Goal: Navigation & Orientation: Find specific page/section

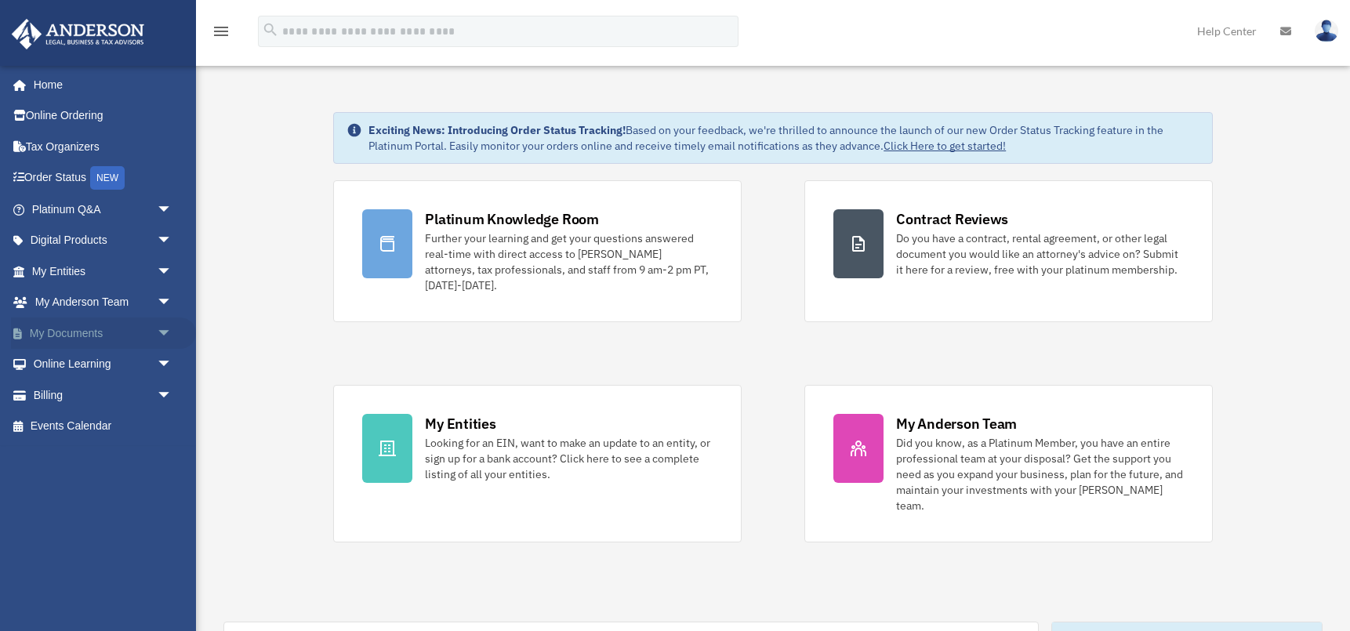
click at [169, 333] on span "arrow_drop_down" at bounding box center [172, 334] width 31 height 32
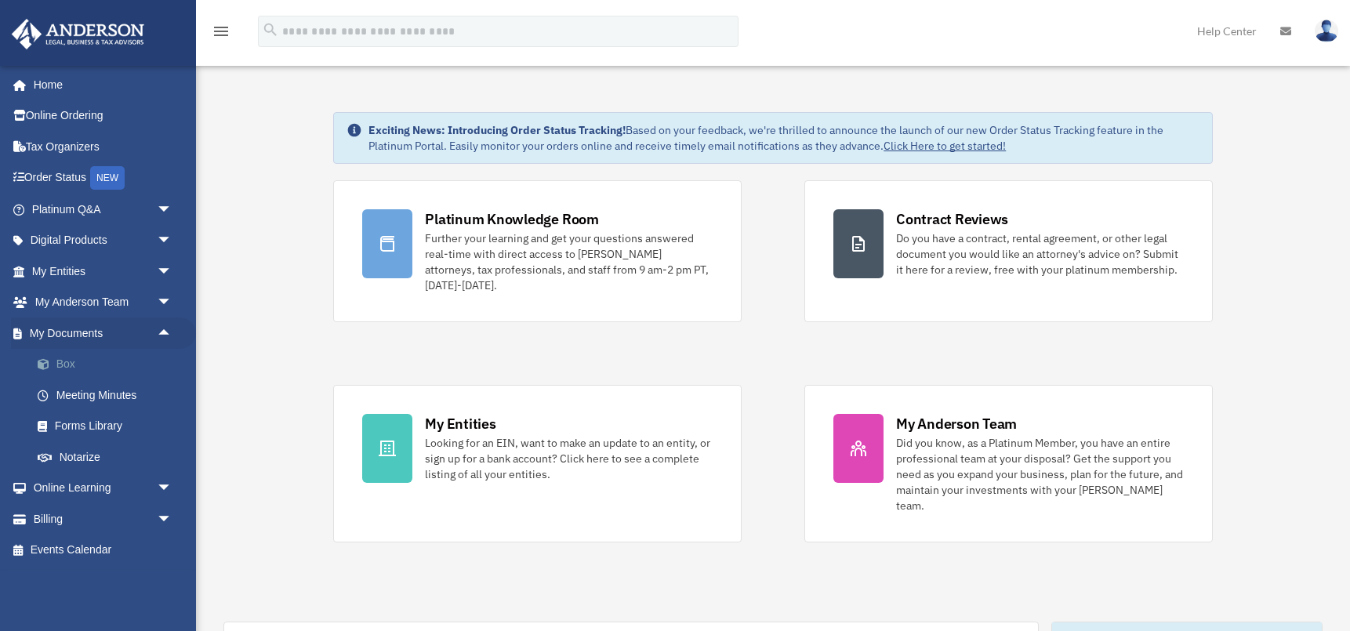
click at [69, 361] on link "Box" at bounding box center [109, 364] width 174 height 31
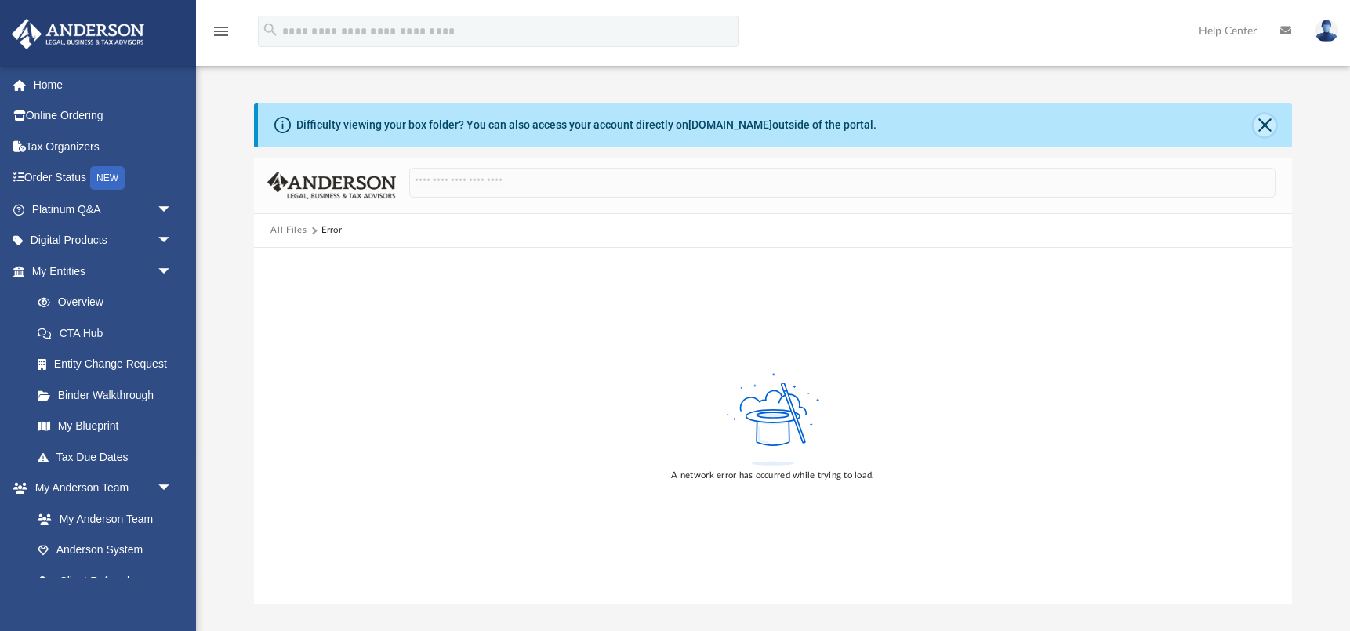
click at [1269, 127] on button "Close" at bounding box center [1265, 125] width 22 height 22
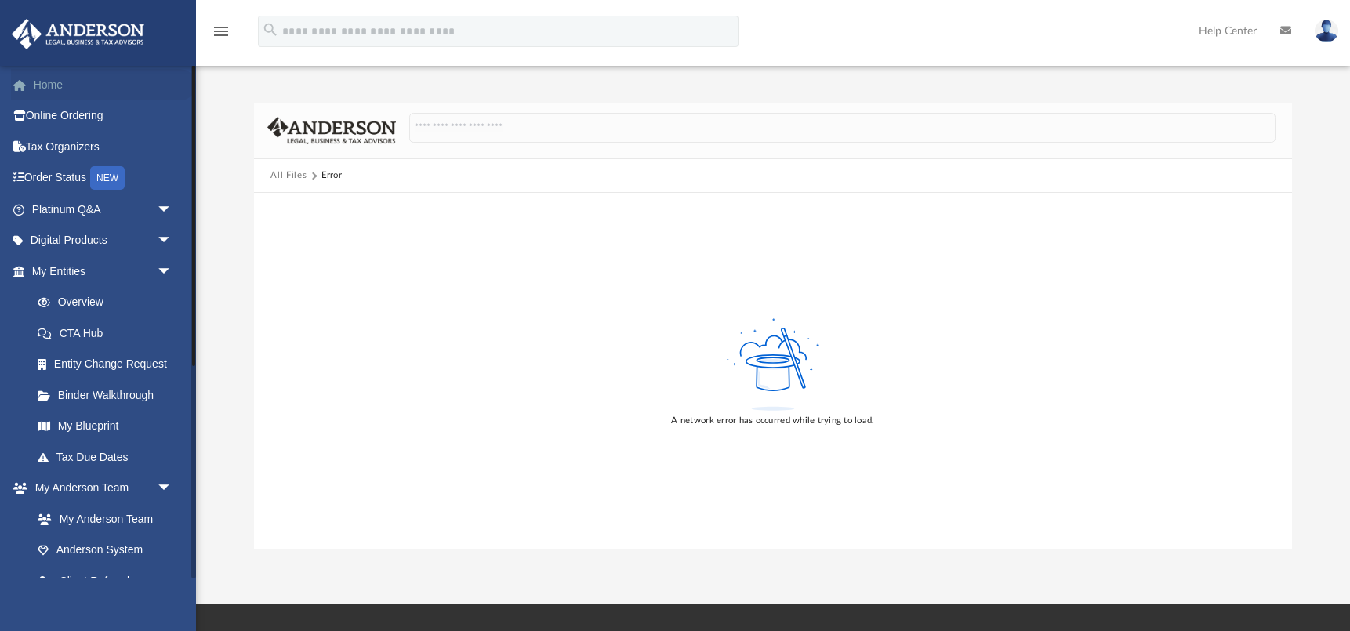
click at [53, 79] on link "Home" at bounding box center [103, 84] width 185 height 31
click at [56, 81] on link "Home" at bounding box center [103, 84] width 185 height 31
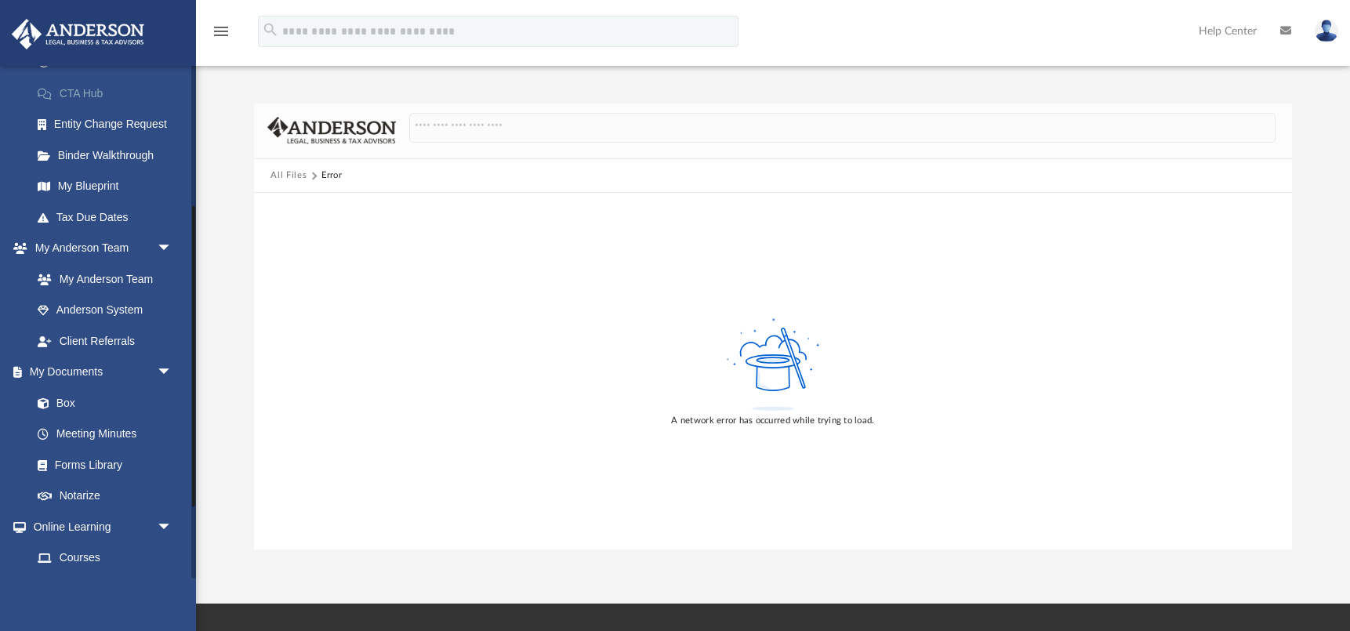
scroll to position [274, 0]
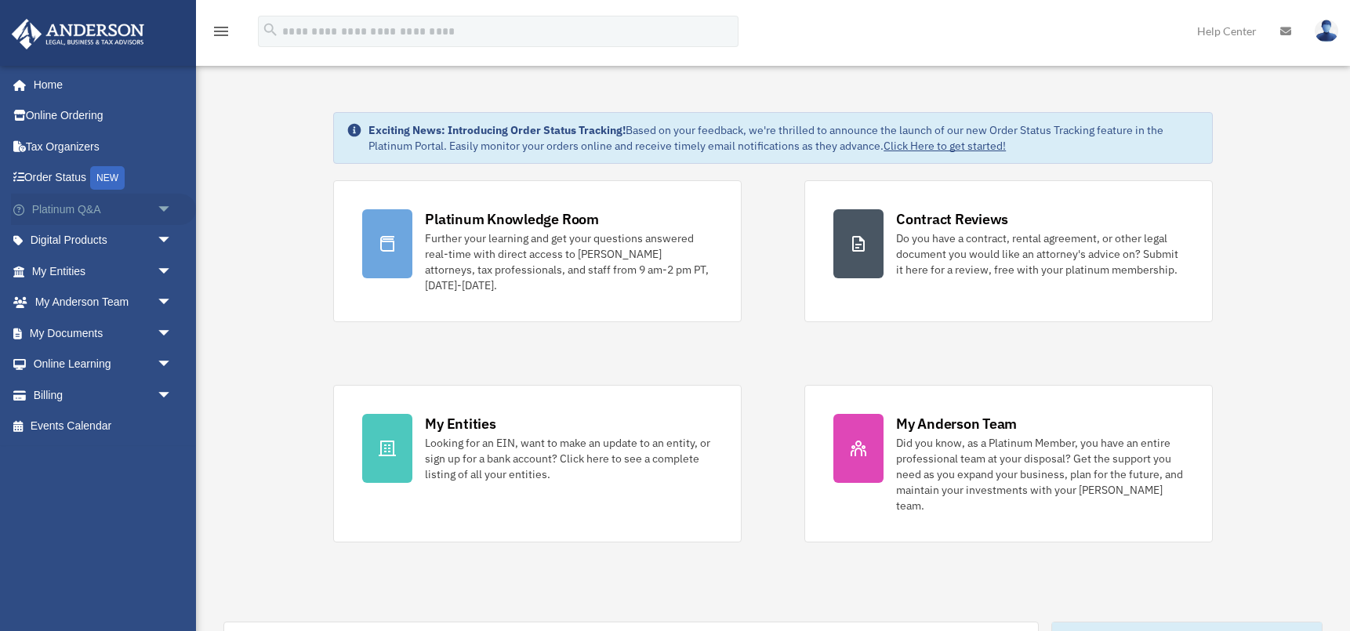
click at [166, 213] on span "arrow_drop_down" at bounding box center [172, 210] width 31 height 32
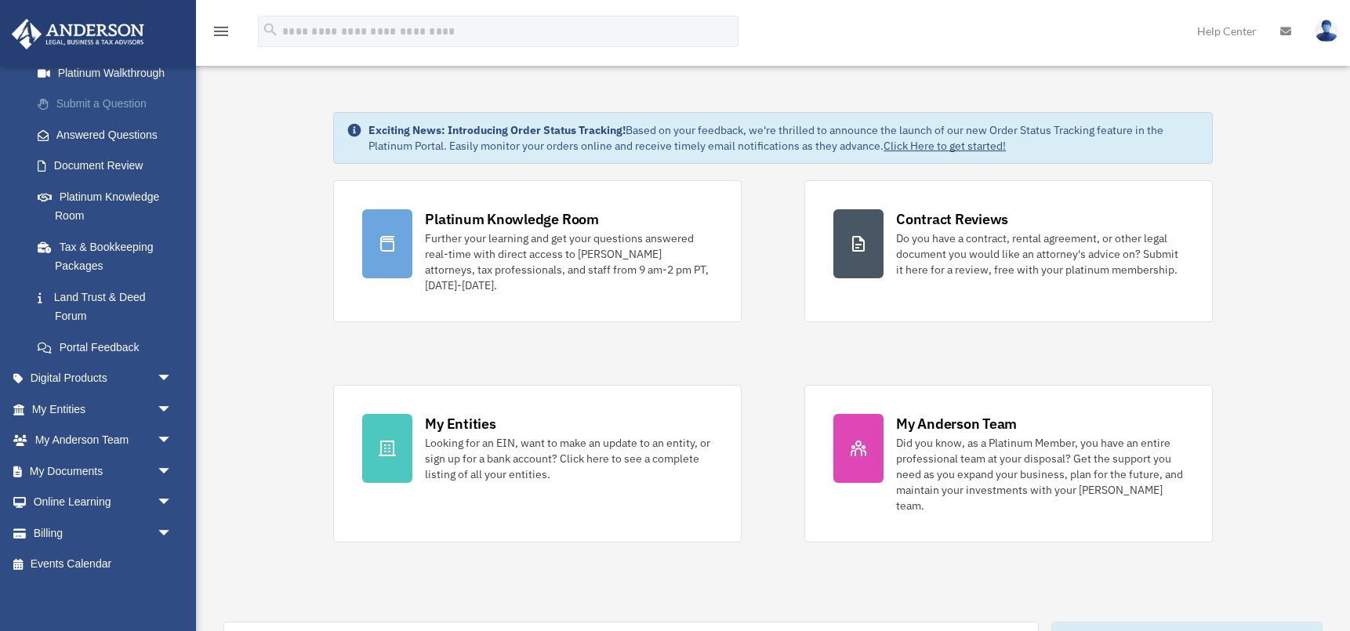
scroll to position [203, 0]
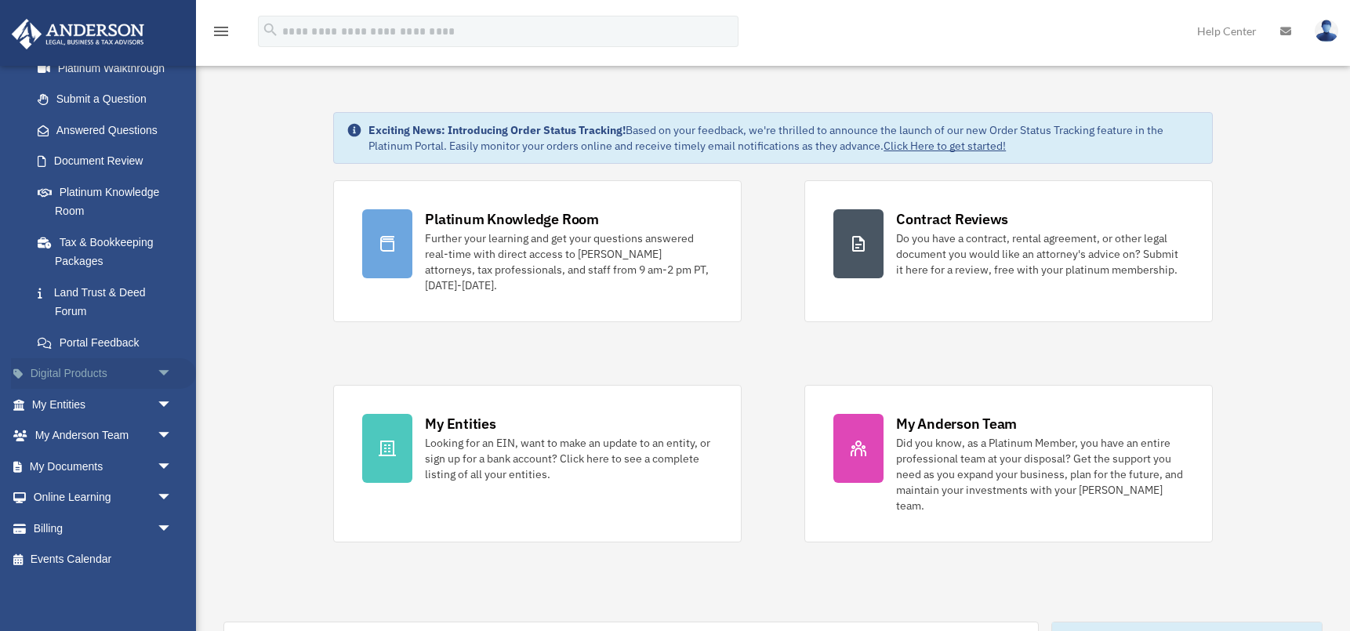
click at [157, 375] on span "arrow_drop_down" at bounding box center [172, 374] width 31 height 32
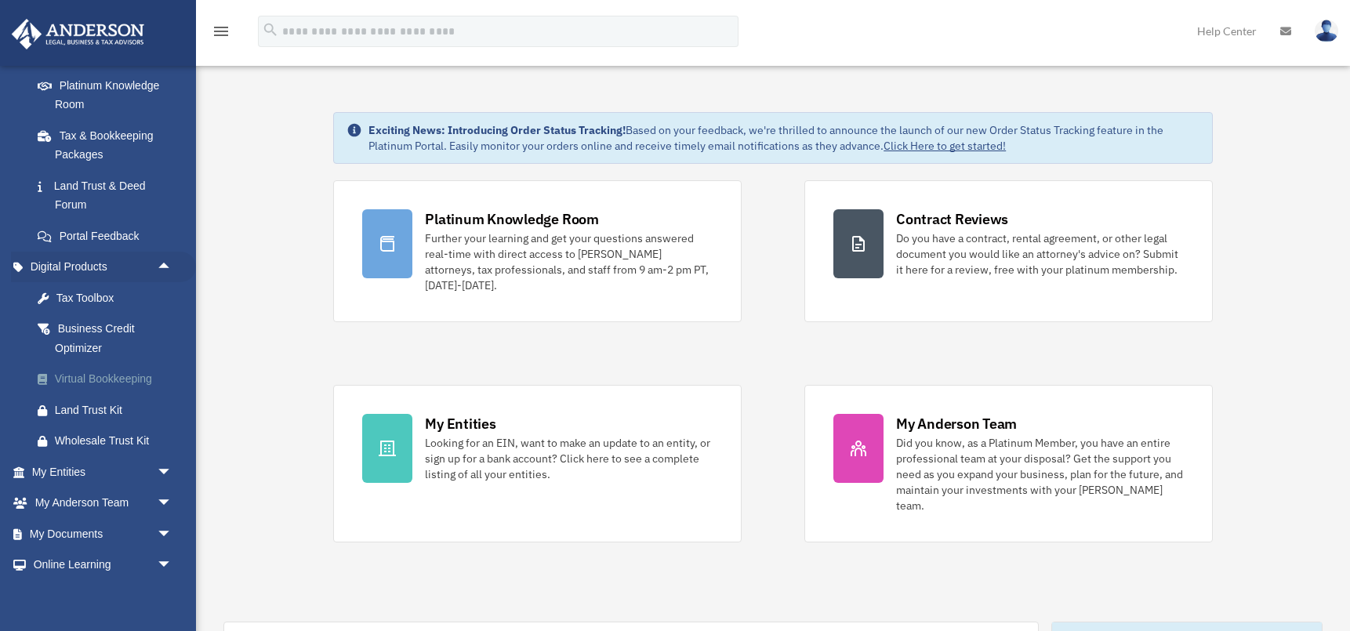
scroll to position [314, 0]
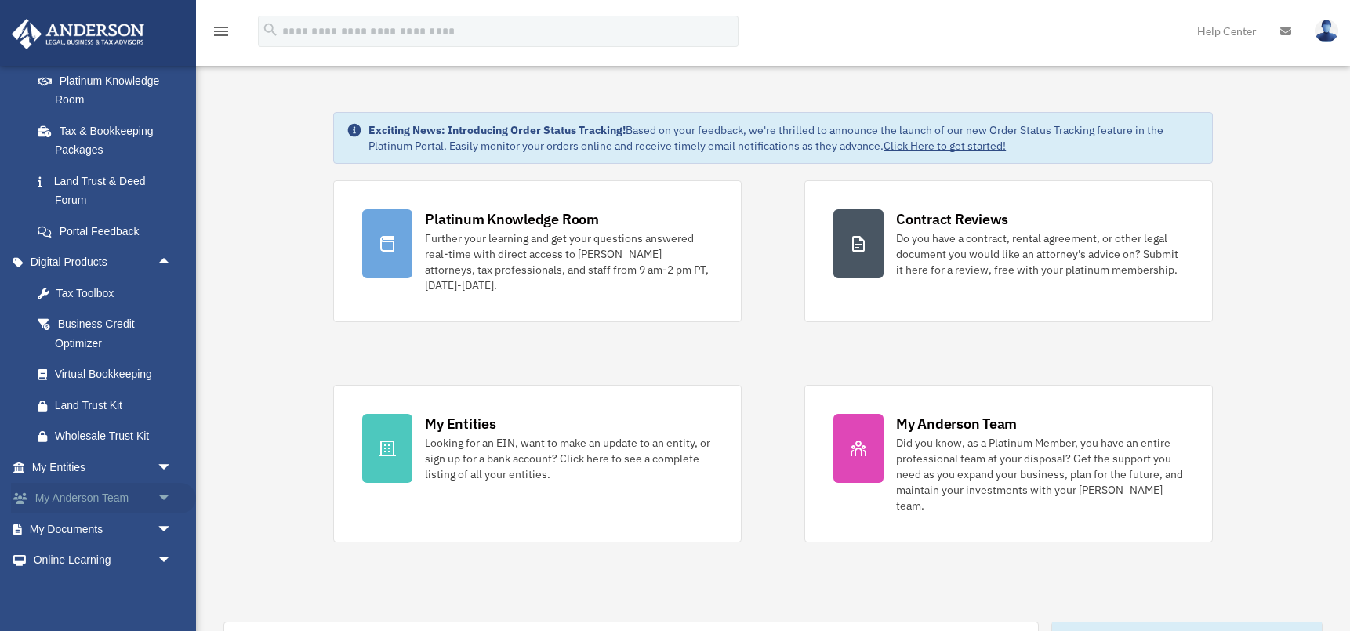
click at [162, 501] on span "arrow_drop_down" at bounding box center [172, 499] width 31 height 32
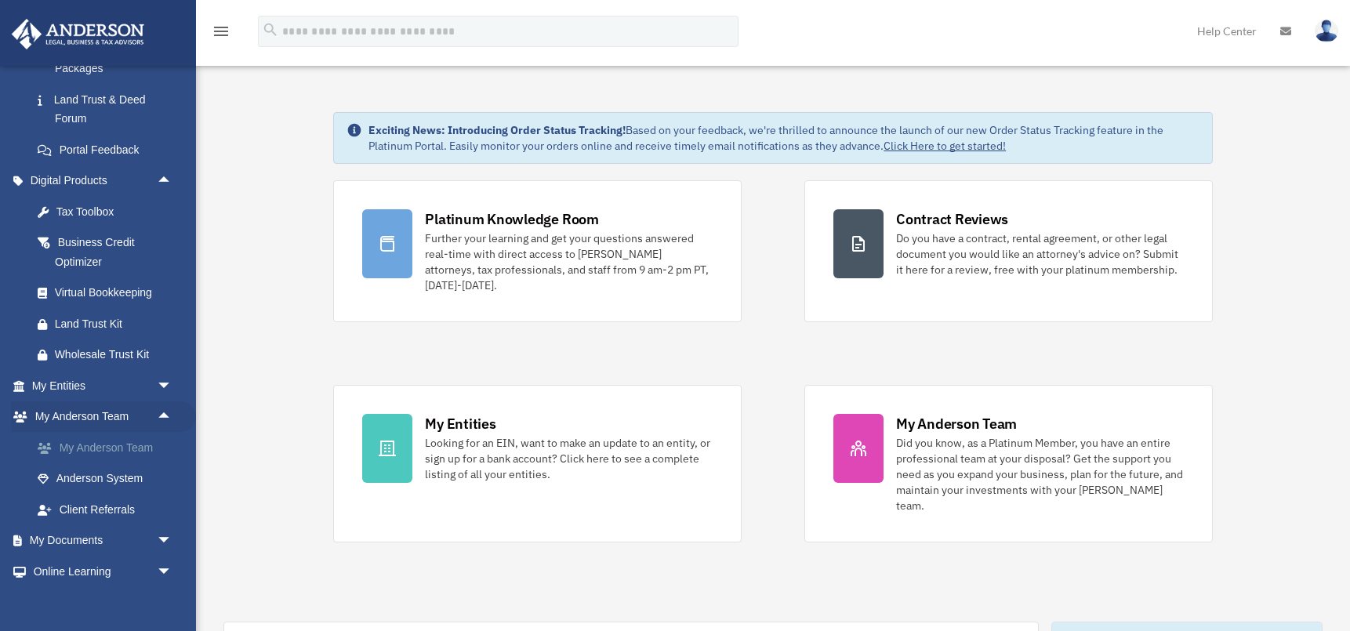
scroll to position [470, 0]
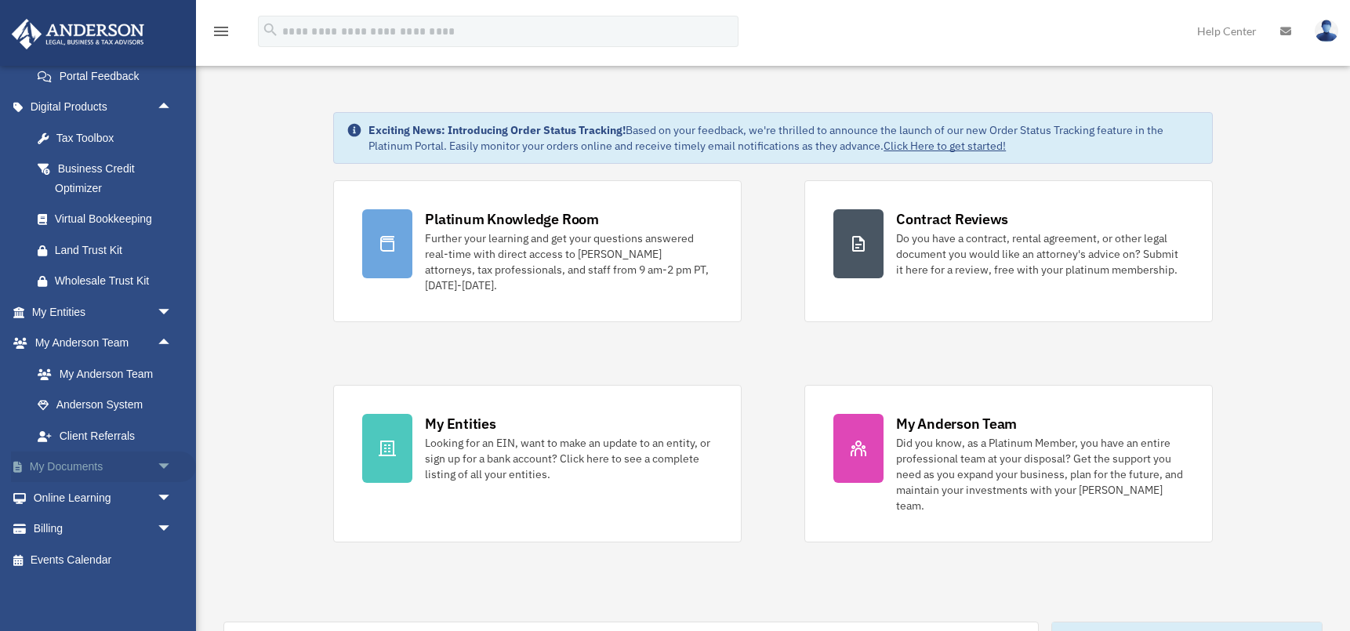
click at [168, 467] on span "arrow_drop_down" at bounding box center [172, 468] width 31 height 32
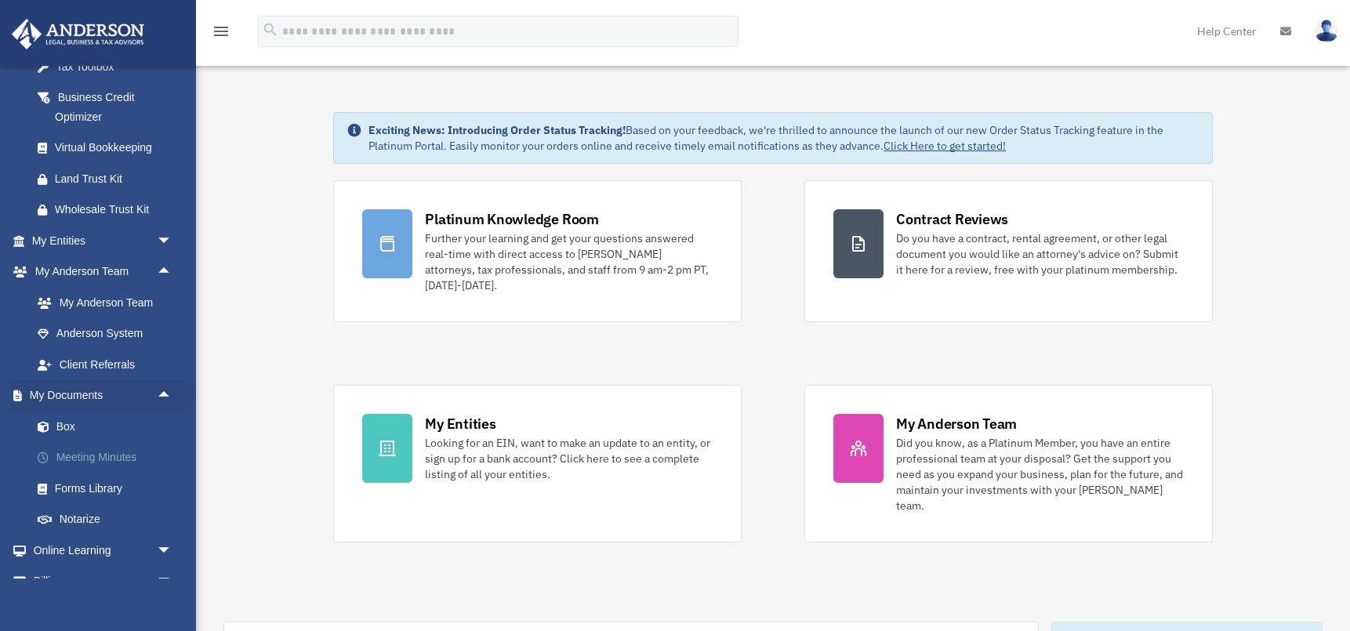
scroll to position [543, 0]
click at [107, 479] on link "Forms Library" at bounding box center [109, 486] width 174 height 31
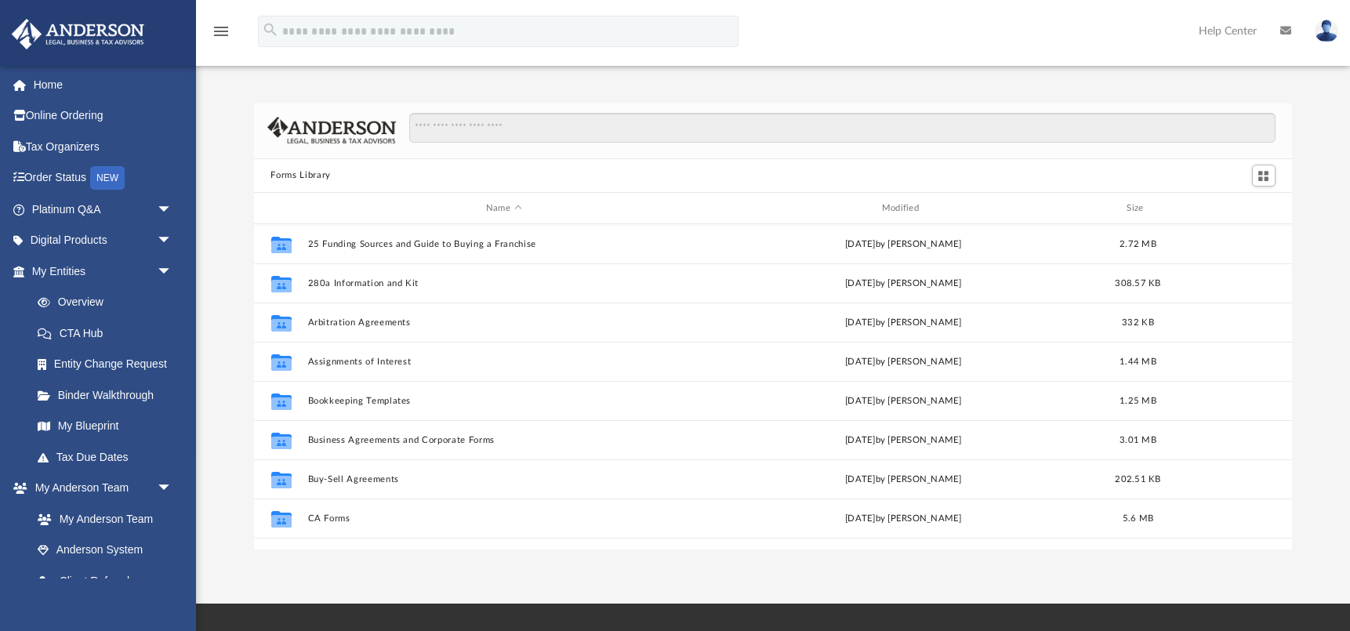
scroll to position [356, 1038]
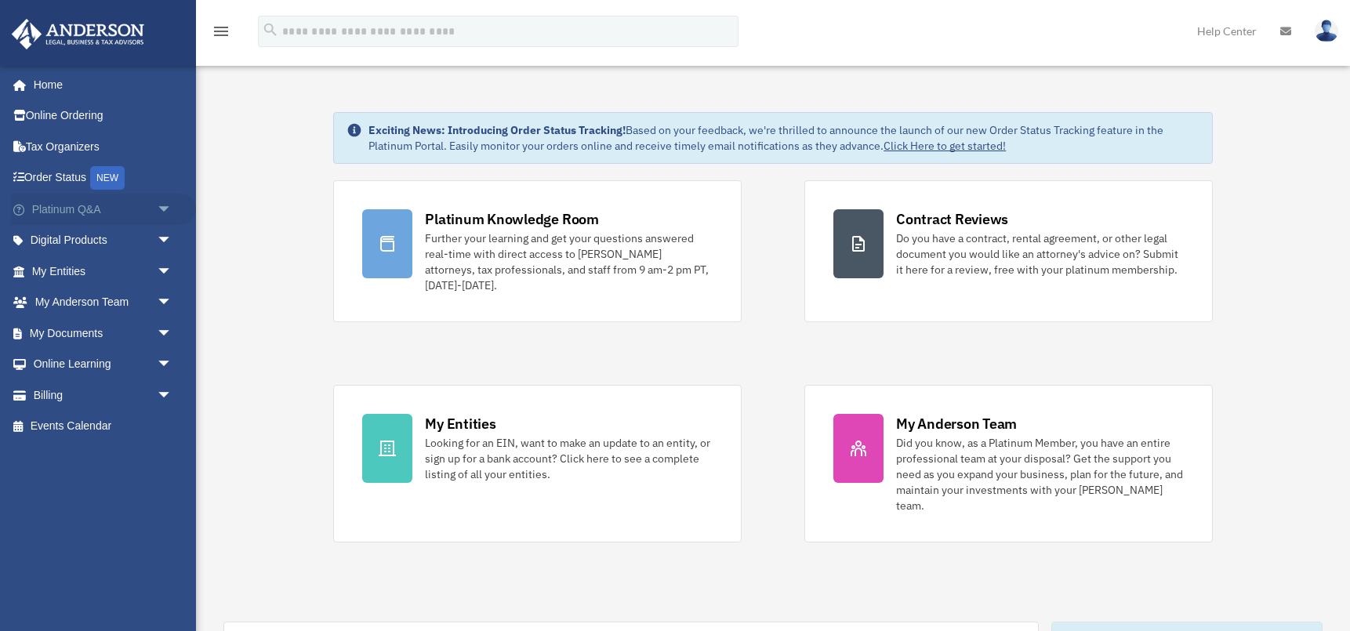
click at [93, 209] on link "Platinum Q&A arrow_drop_down" at bounding box center [103, 209] width 185 height 31
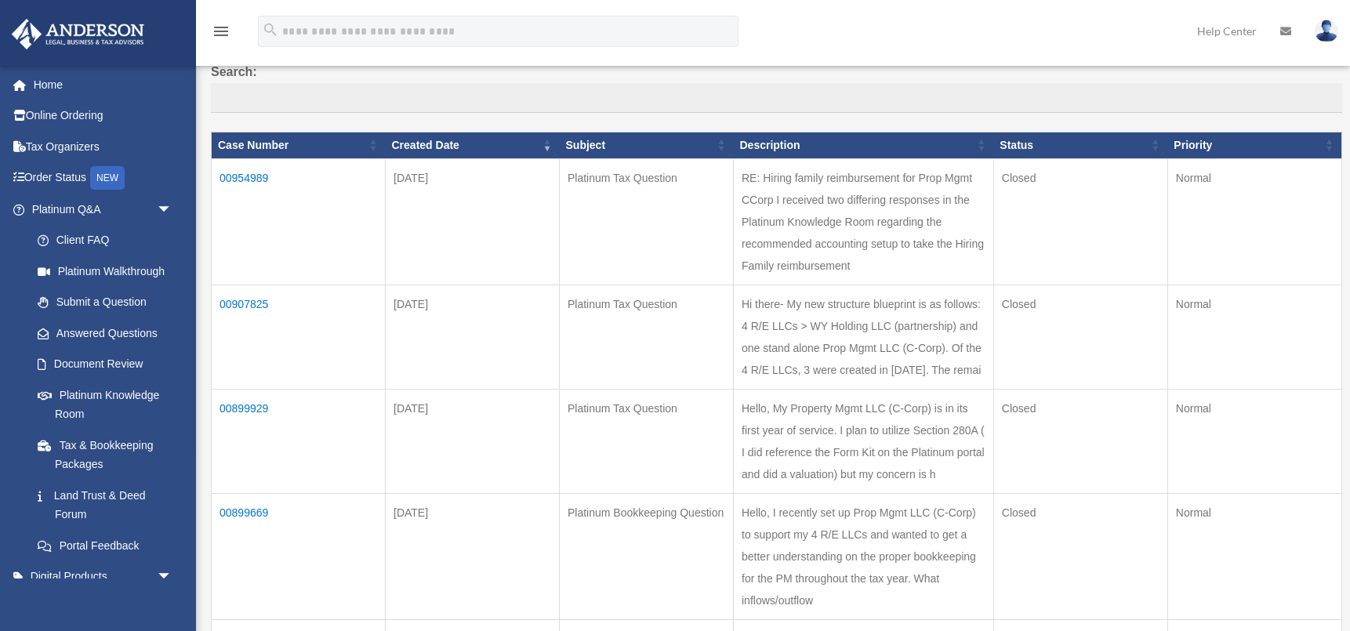
scroll to position [244, 0]
